Goal: Task Accomplishment & Management: Use online tool/utility

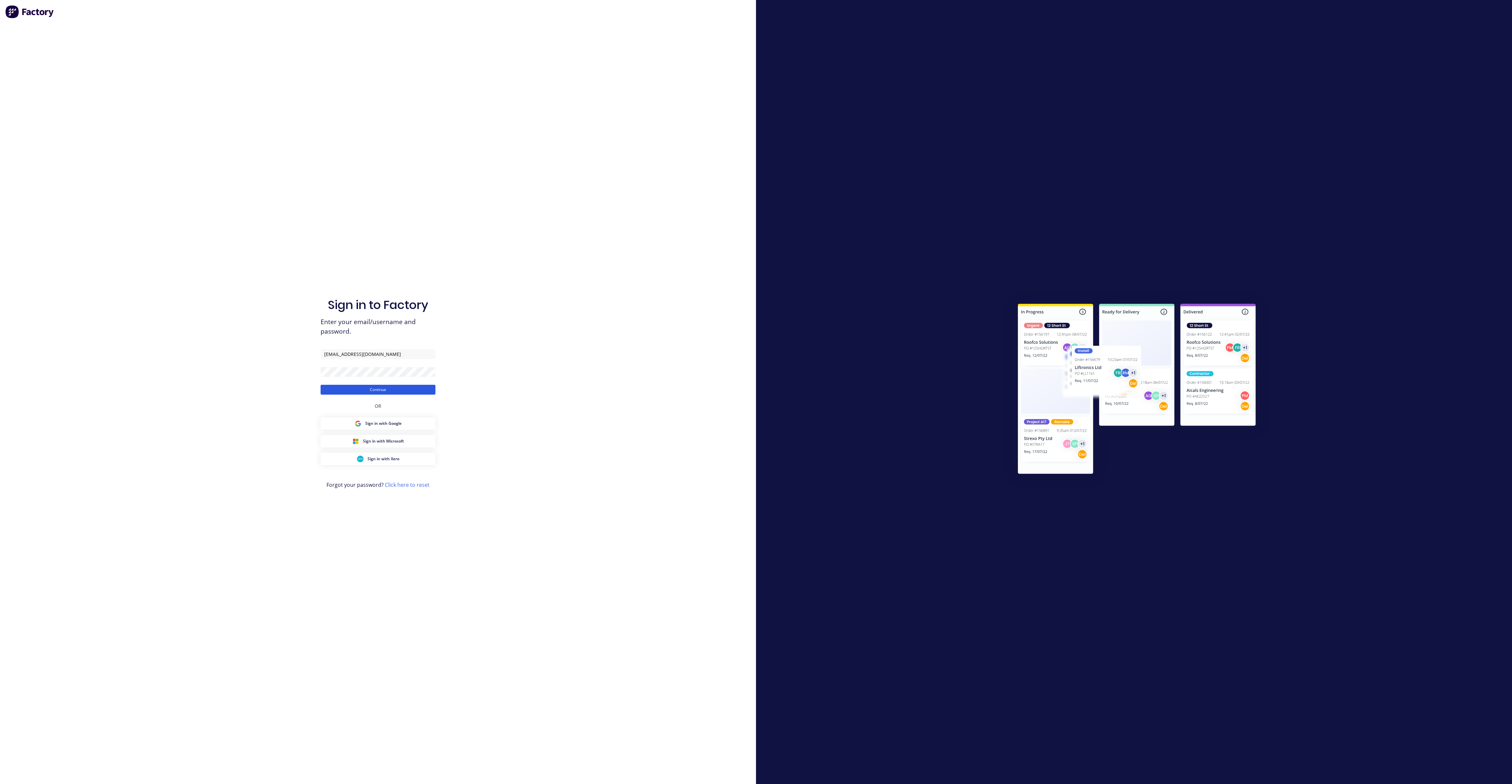
click at [377, 388] on button "Continue" at bounding box center [378, 390] width 115 height 10
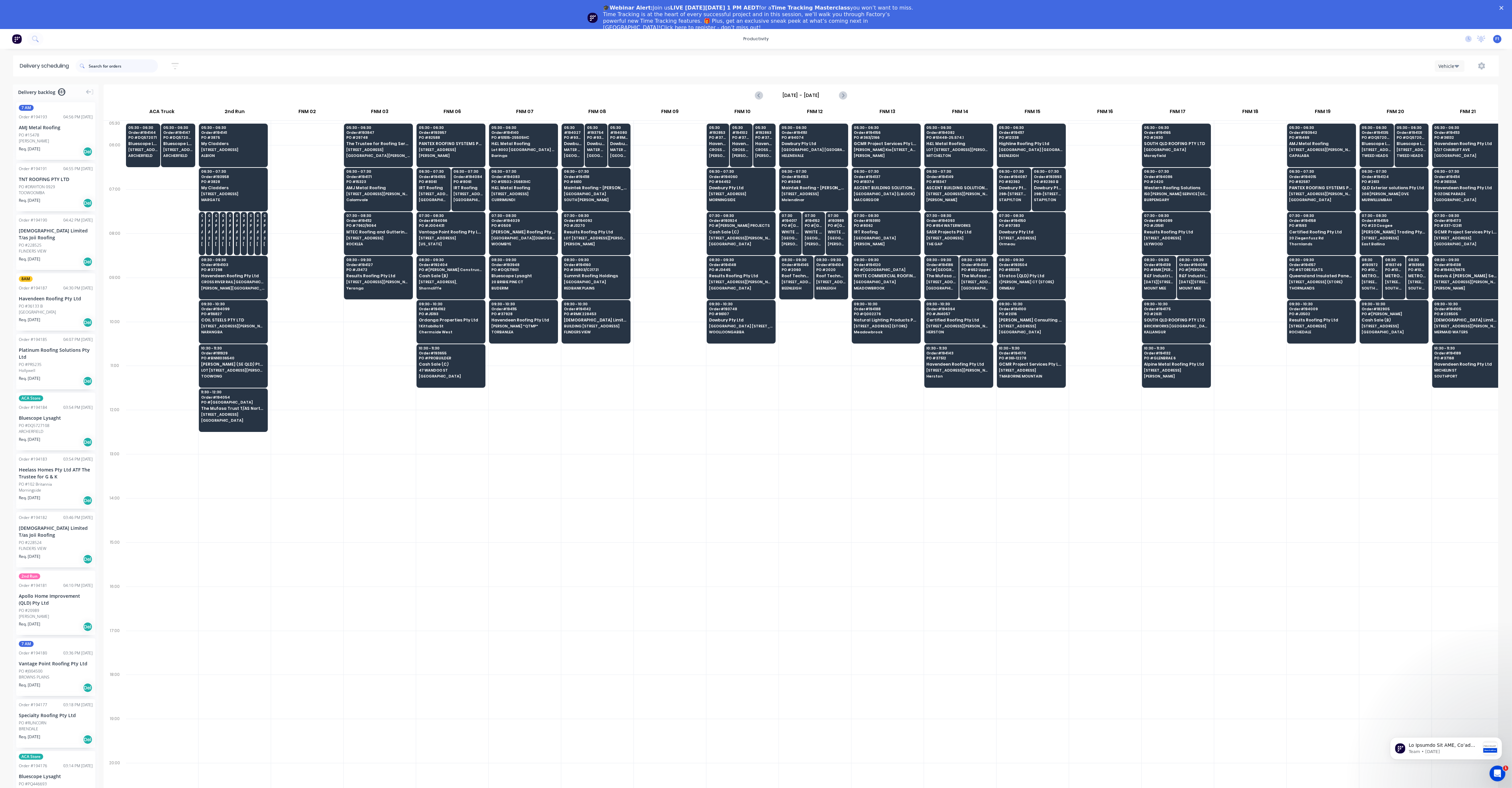
click at [142, 64] on input "text" at bounding box center [123, 66] width 69 height 13
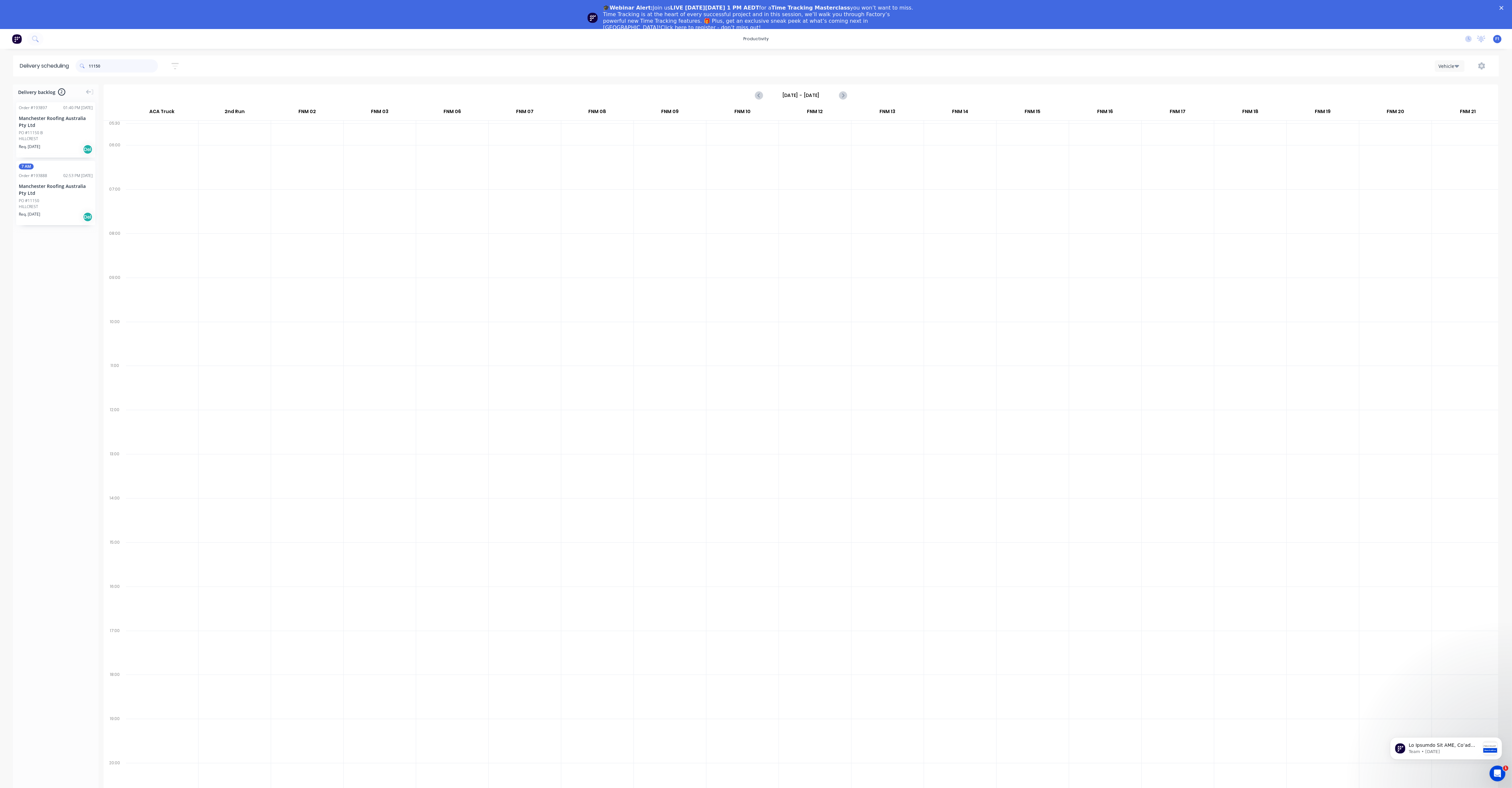
type input "11150"
click at [1507, 7] on div "🎓Webinar Alert: Join us LIVE [DATE][DATE] 1 PM AEDT for a Time Tracking Masterc…" at bounding box center [756, 17] width 1512 height 30
click at [53, 140] on div "HILLCREST" at bounding box center [55, 139] width 74 height 6
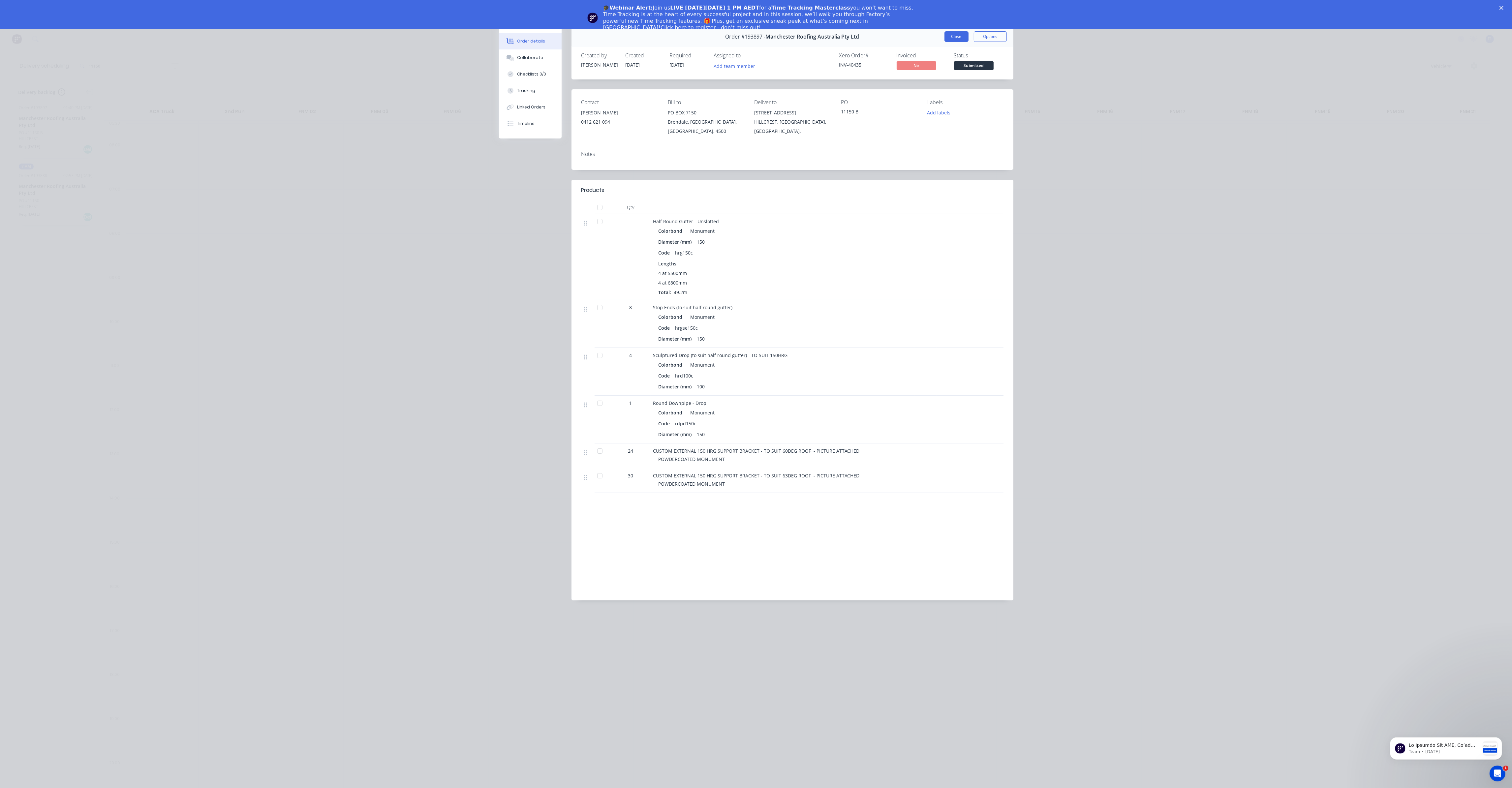
click at [947, 38] on button "Close" at bounding box center [956, 37] width 24 height 11
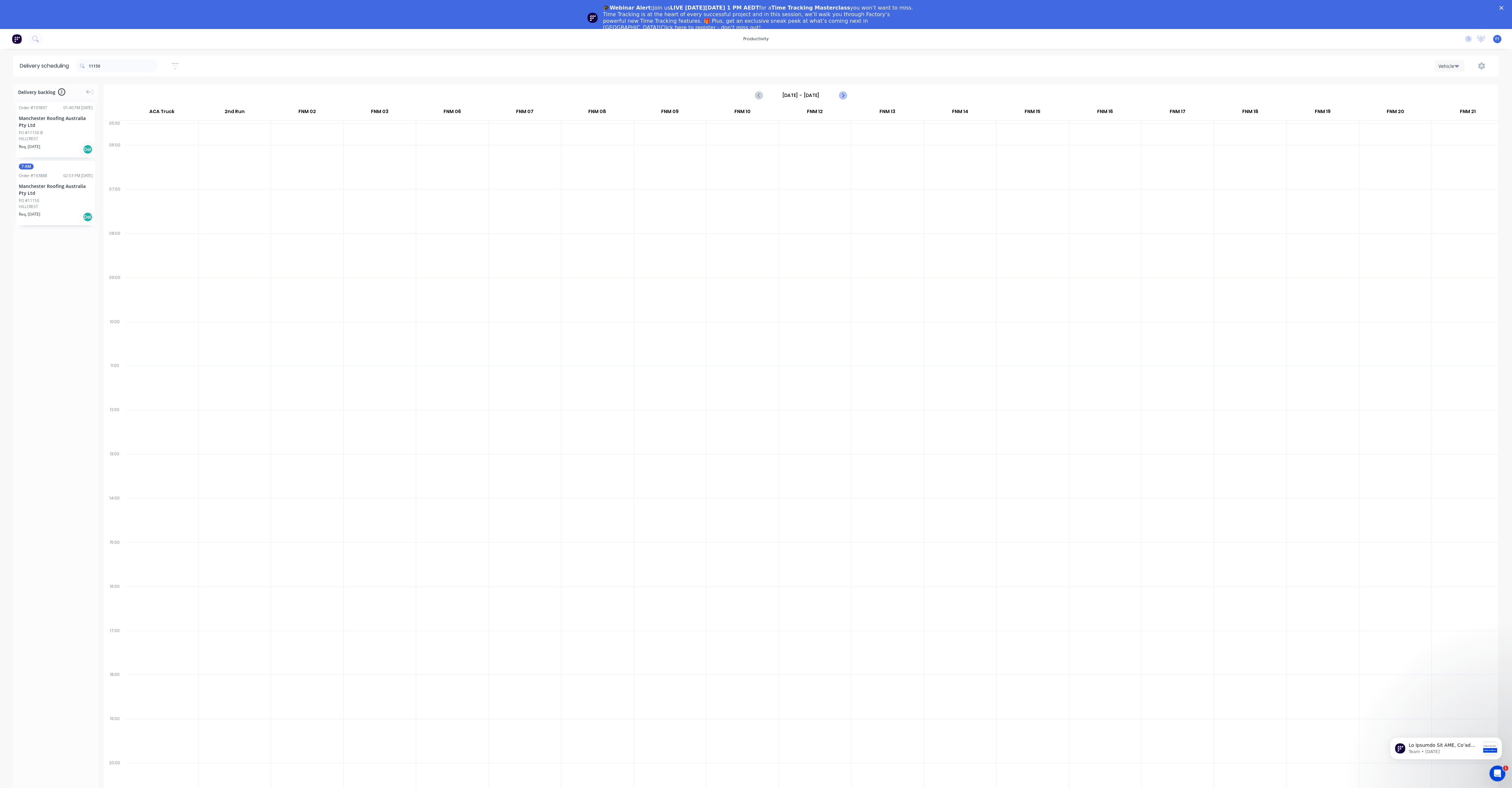
click at [842, 97] on icon "Next page" at bounding box center [842, 95] width 8 height 8
click at [759, 93] on icon "Previous page" at bounding box center [759, 95] width 3 height 5
click at [757, 94] on icon "Previous page" at bounding box center [759, 95] width 8 height 8
type input "[DATE] - [DATE]"
click at [1455, 63] on icon "button" at bounding box center [1457, 66] width 5 height 7
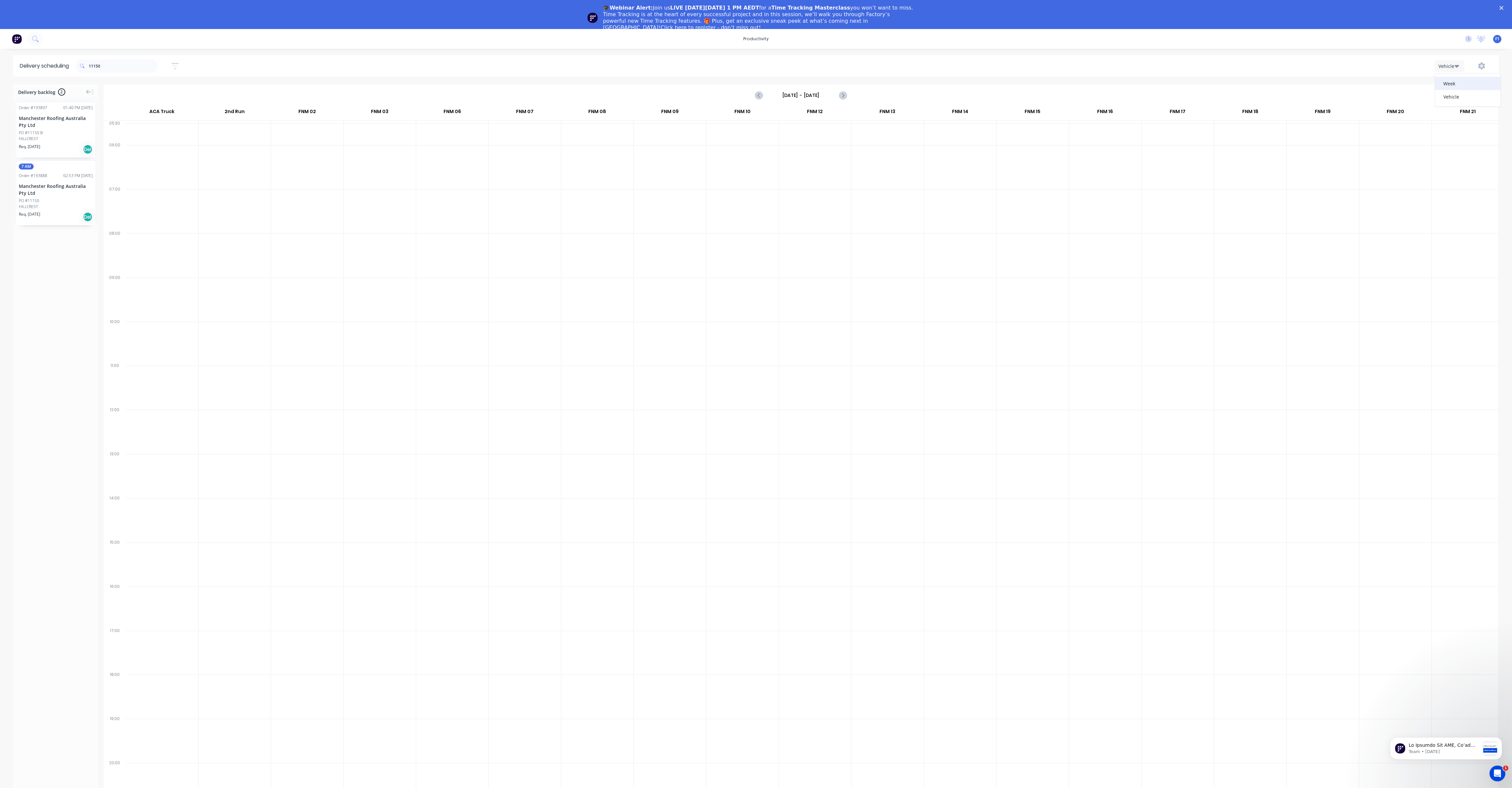
click at [1454, 86] on div "Week" at bounding box center [1468, 83] width 65 height 13
click at [1453, 66] on div "Week" at bounding box center [1448, 66] width 19 height 7
click at [1412, 66] on div "ACA Truck" at bounding box center [1400, 66] width 36 height 7
click at [1457, 66] on icon "button" at bounding box center [1457, 66] width 5 height 2
click at [1457, 96] on div "Vehicle" at bounding box center [1468, 97] width 65 height 13
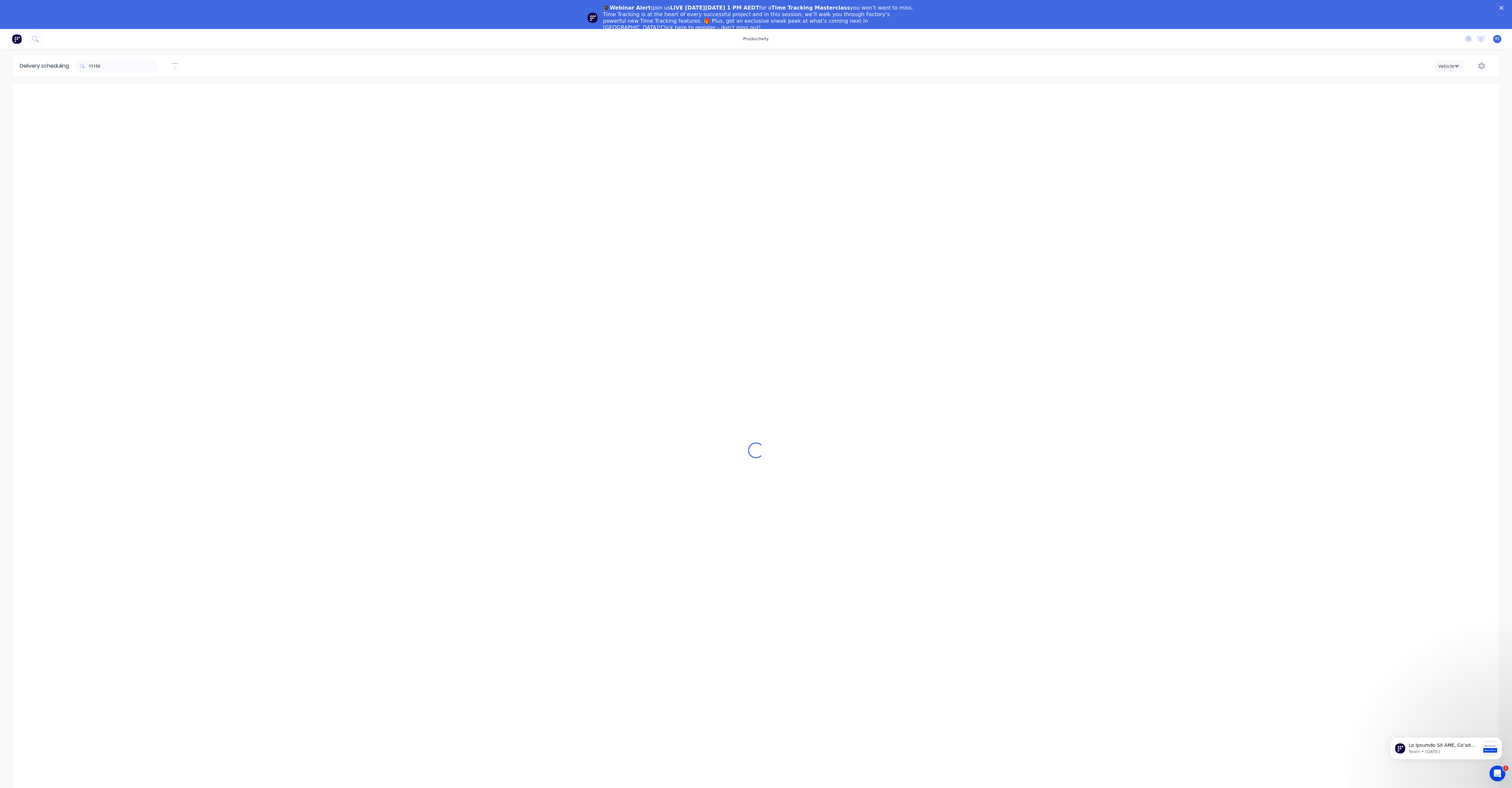
scroll to position [0, 1]
click at [841, 100] on button "Next page" at bounding box center [842, 95] width 13 height 13
click at [842, 99] on button "Next page" at bounding box center [842, 95] width 13 height 13
type input "[DATE] - [DATE]"
click at [120, 63] on input "11150" at bounding box center [123, 66] width 69 height 13
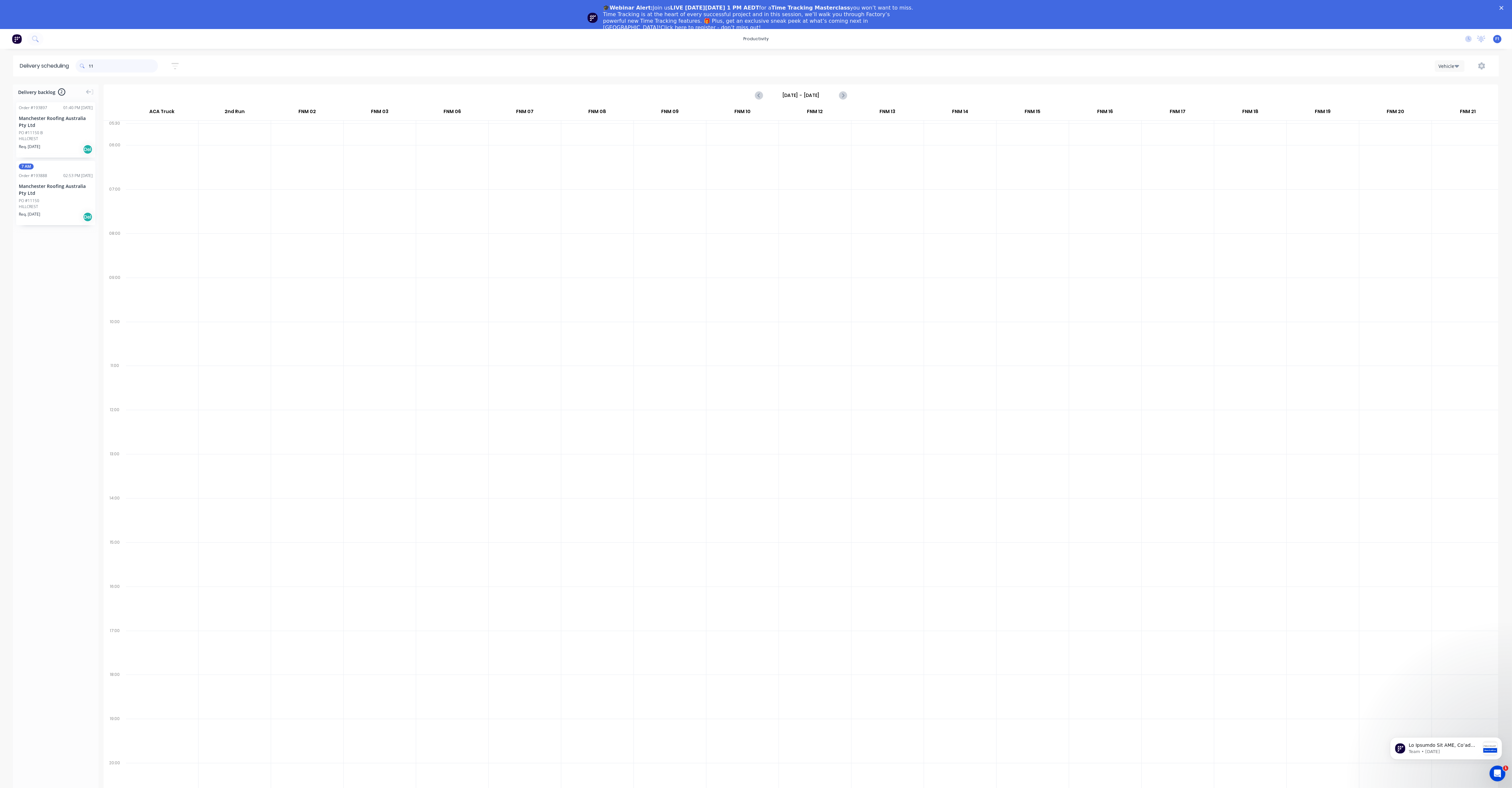
type input "1"
